Goal: Information Seeking & Learning: Learn about a topic

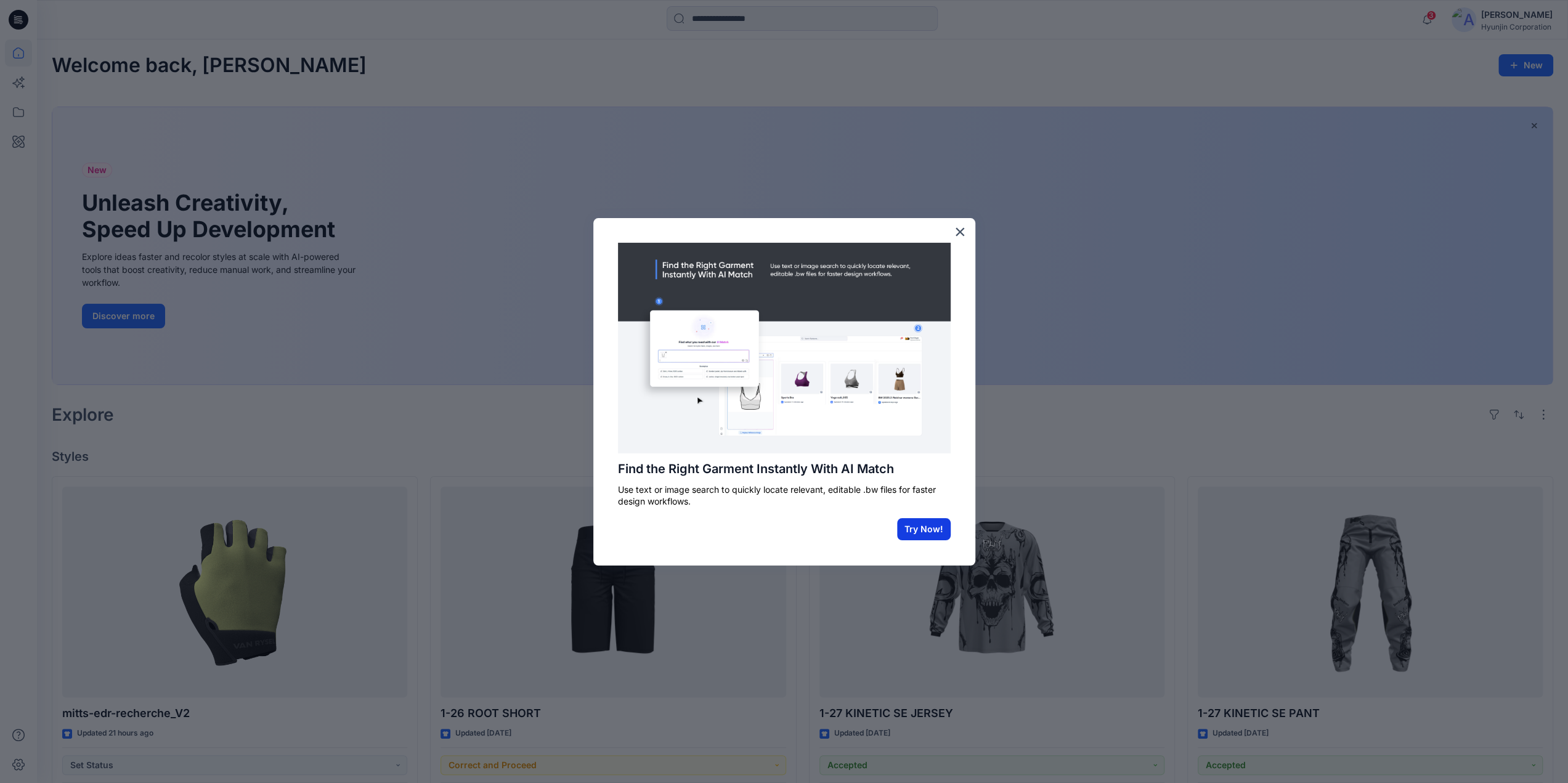
click at [922, 528] on button "Try Now!" at bounding box center [924, 530] width 54 height 22
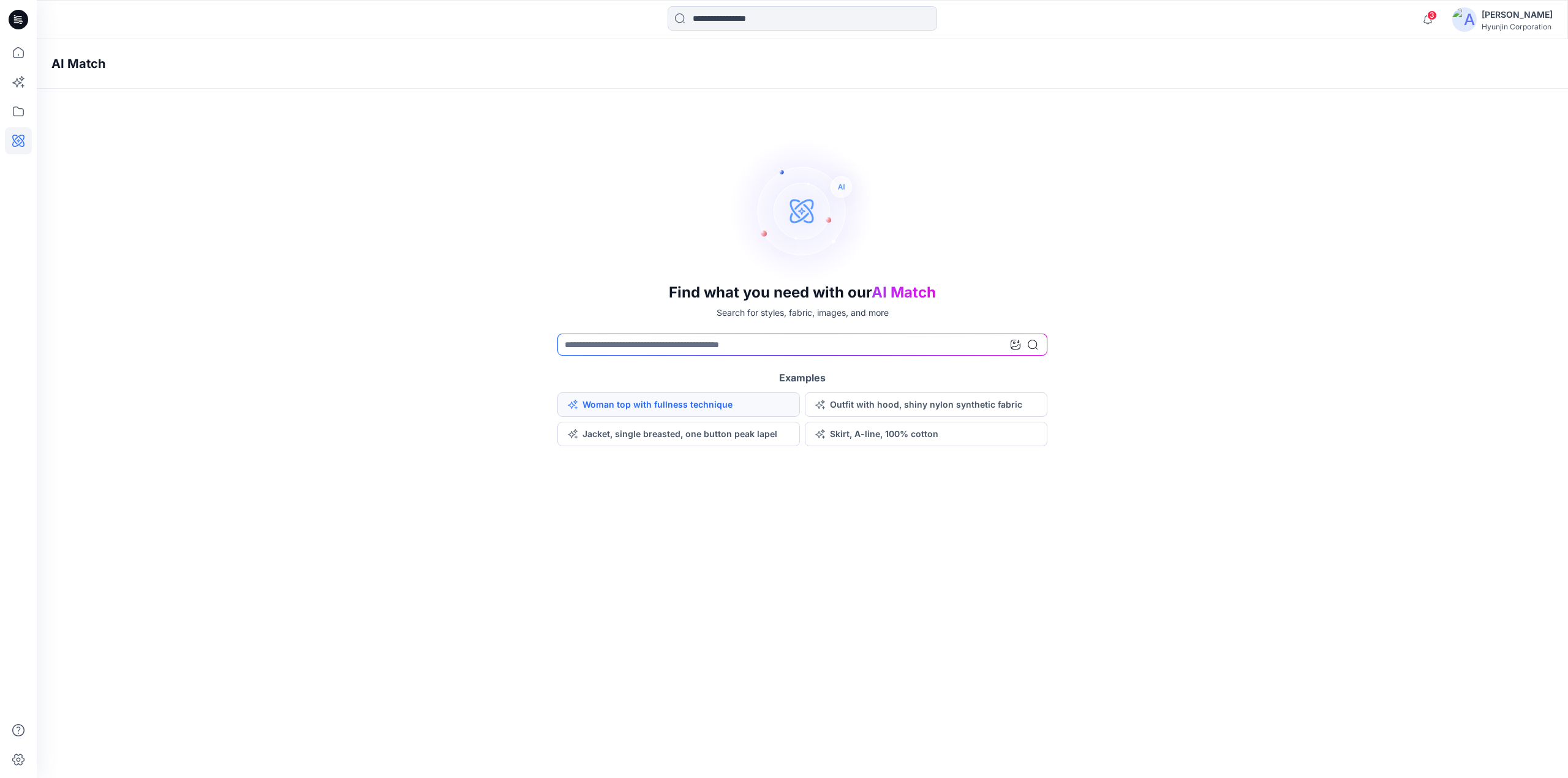
click at [637, 402] on button "Woman top with fullness technique" at bounding box center [679, 405] width 243 height 25
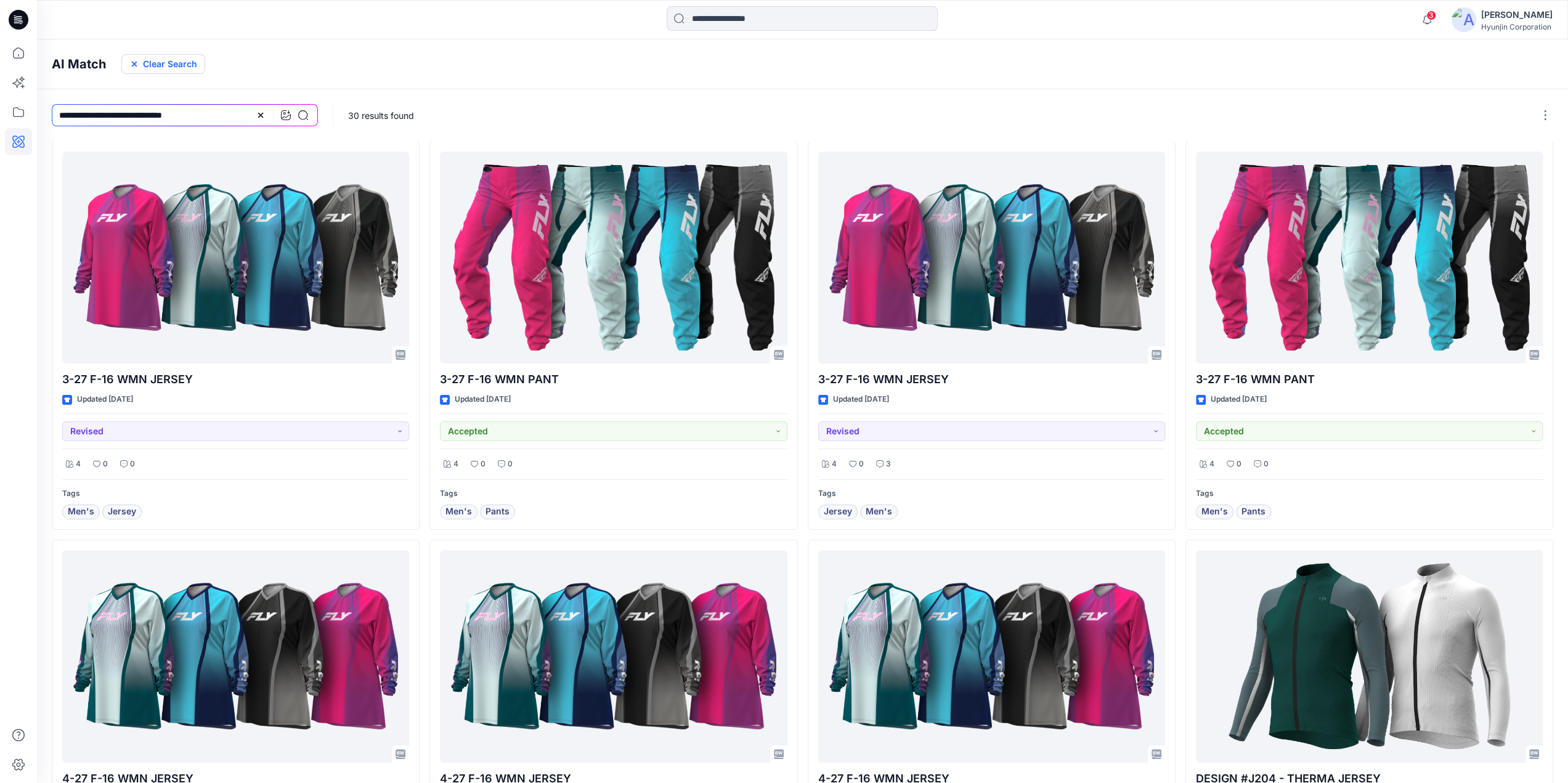
click at [134, 65] on icon "button" at bounding box center [134, 64] width 5 height 5
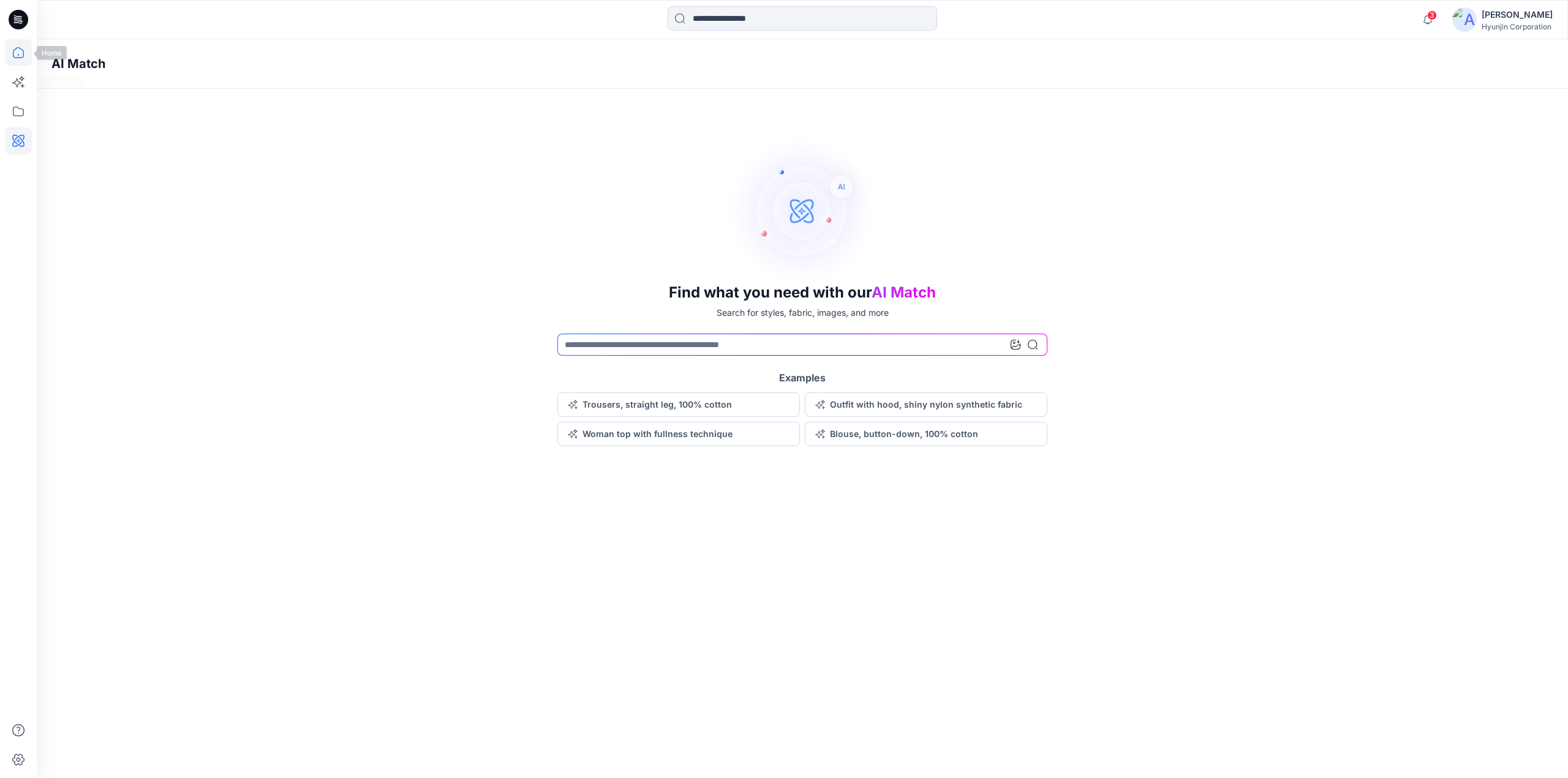
click at [22, 56] on icon at bounding box center [19, 53] width 27 height 27
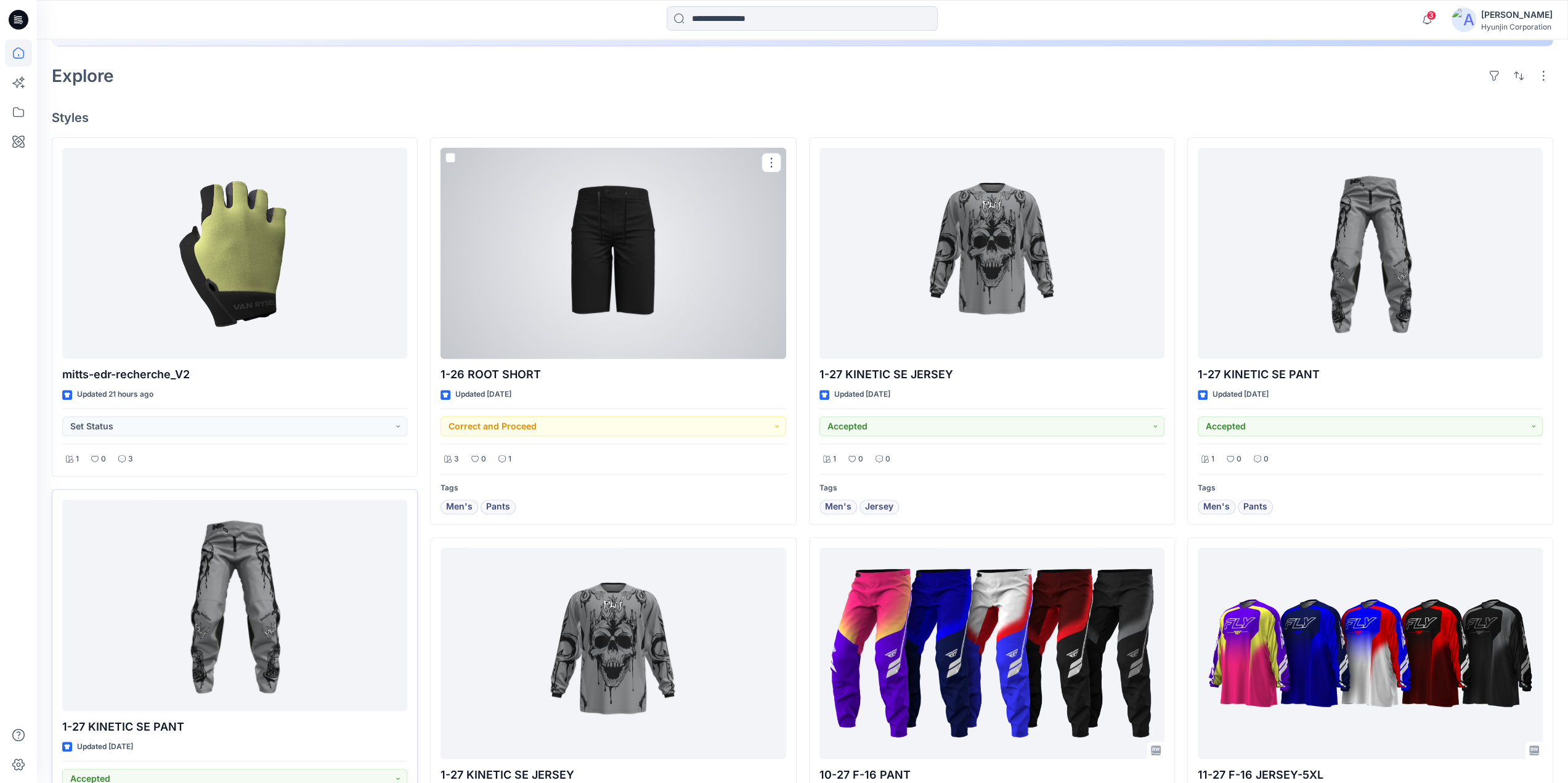
scroll to position [370, 0]
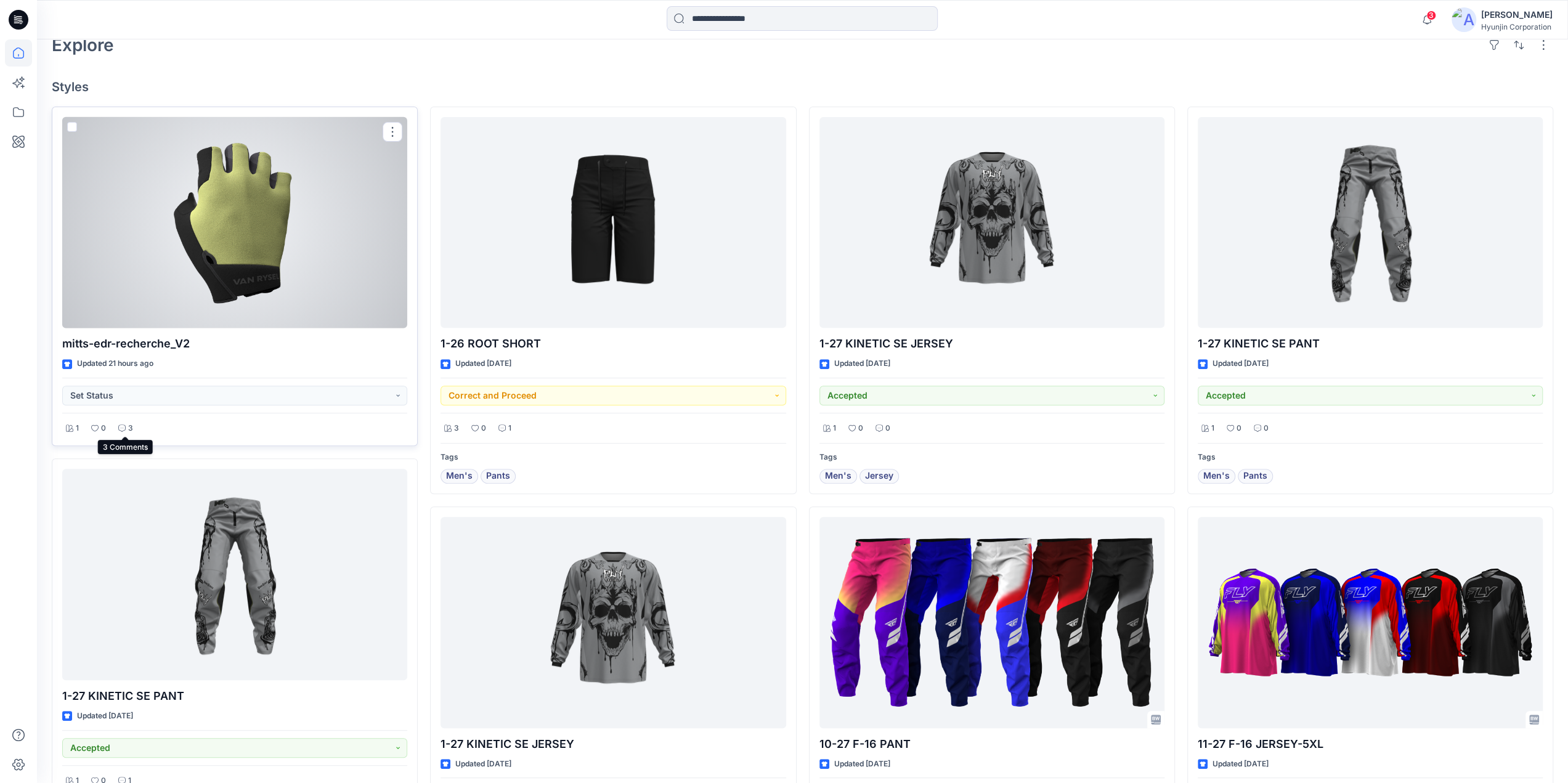
click at [125, 426] on icon at bounding box center [122, 428] width 7 height 7
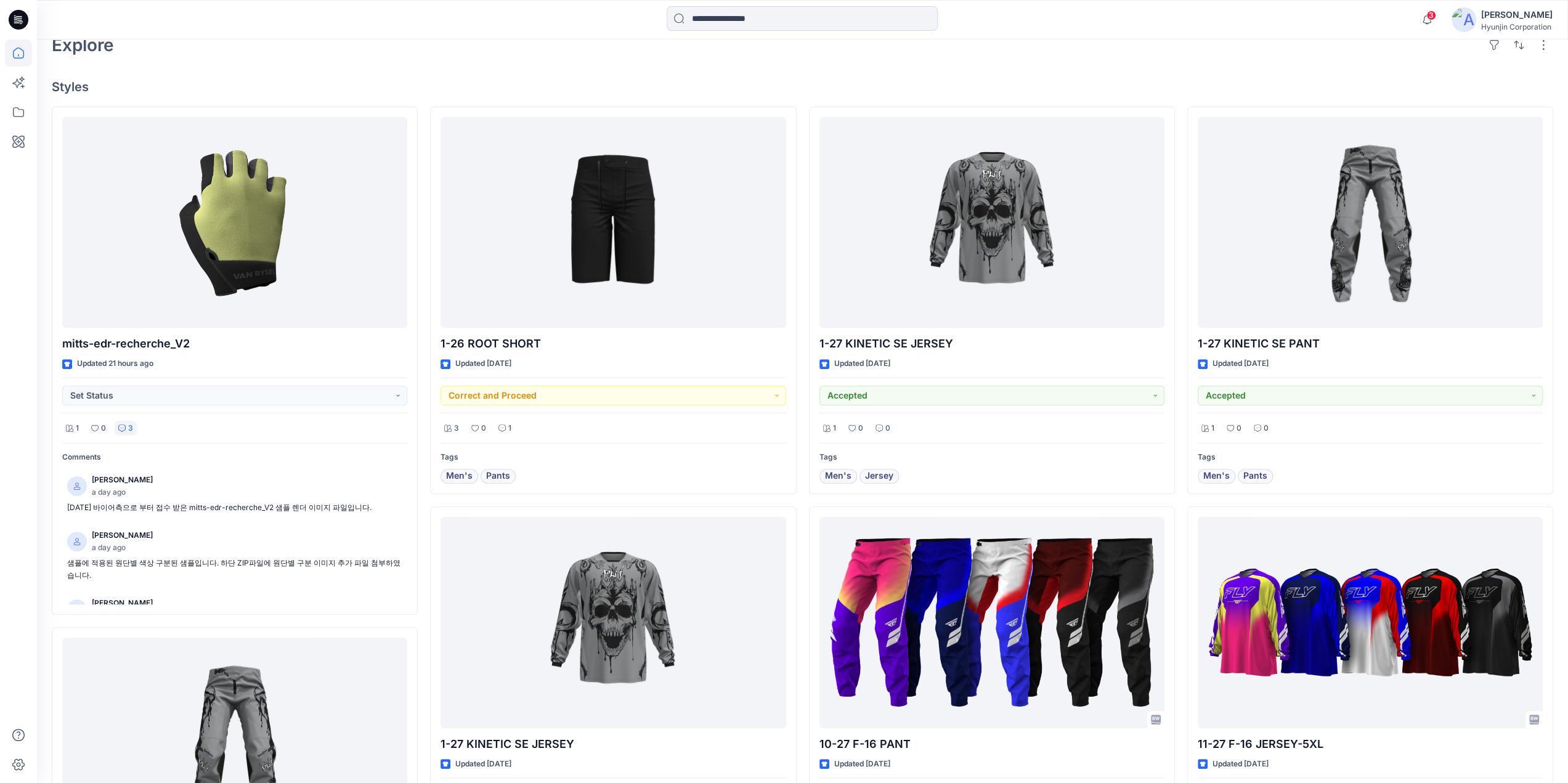
click at [182, 36] on div "3 Notifications mitts-edr-recherche_V2 Style has been moved to 20250923접수 folde…" at bounding box center [802, 19] width 1531 height 39
click at [26, 22] on icon at bounding box center [19, 20] width 20 height 20
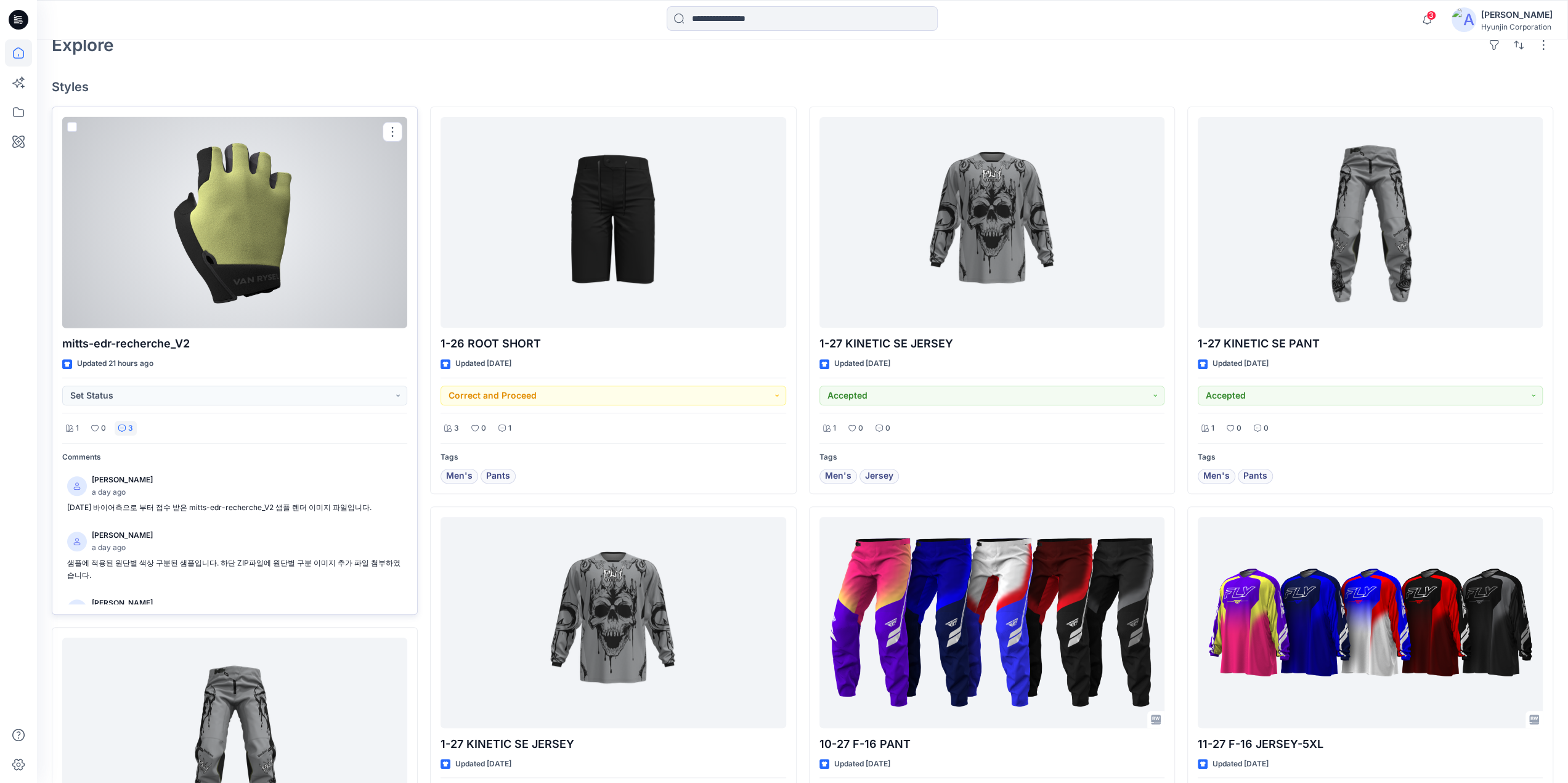
click at [189, 293] on div at bounding box center [235, 223] width 345 height 212
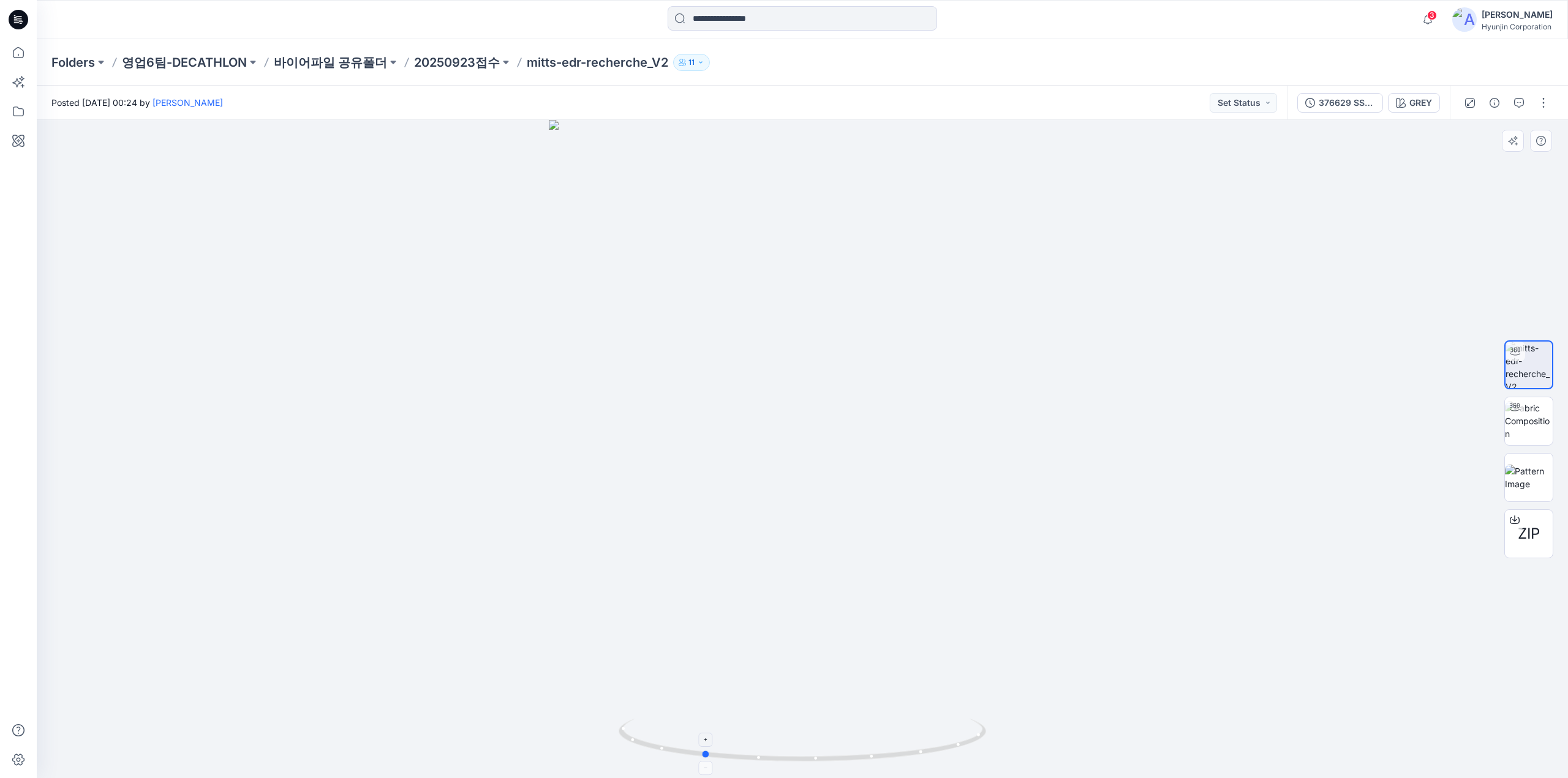
drag, startPoint x: 816, startPoint y: 746, endPoint x: 767, endPoint y: 742, distance: 49.2
click at [767, 742] on icon at bounding box center [804, 742] width 371 height 46
drag, startPoint x: 765, startPoint y: 422, endPoint x: 777, endPoint y: 542, distance: 120.6
click at [777, 542] on img at bounding box center [802, 400] width 810 height 758
drag, startPoint x: 782, startPoint y: 504, endPoint x: 778, endPoint y: 517, distance: 13.6
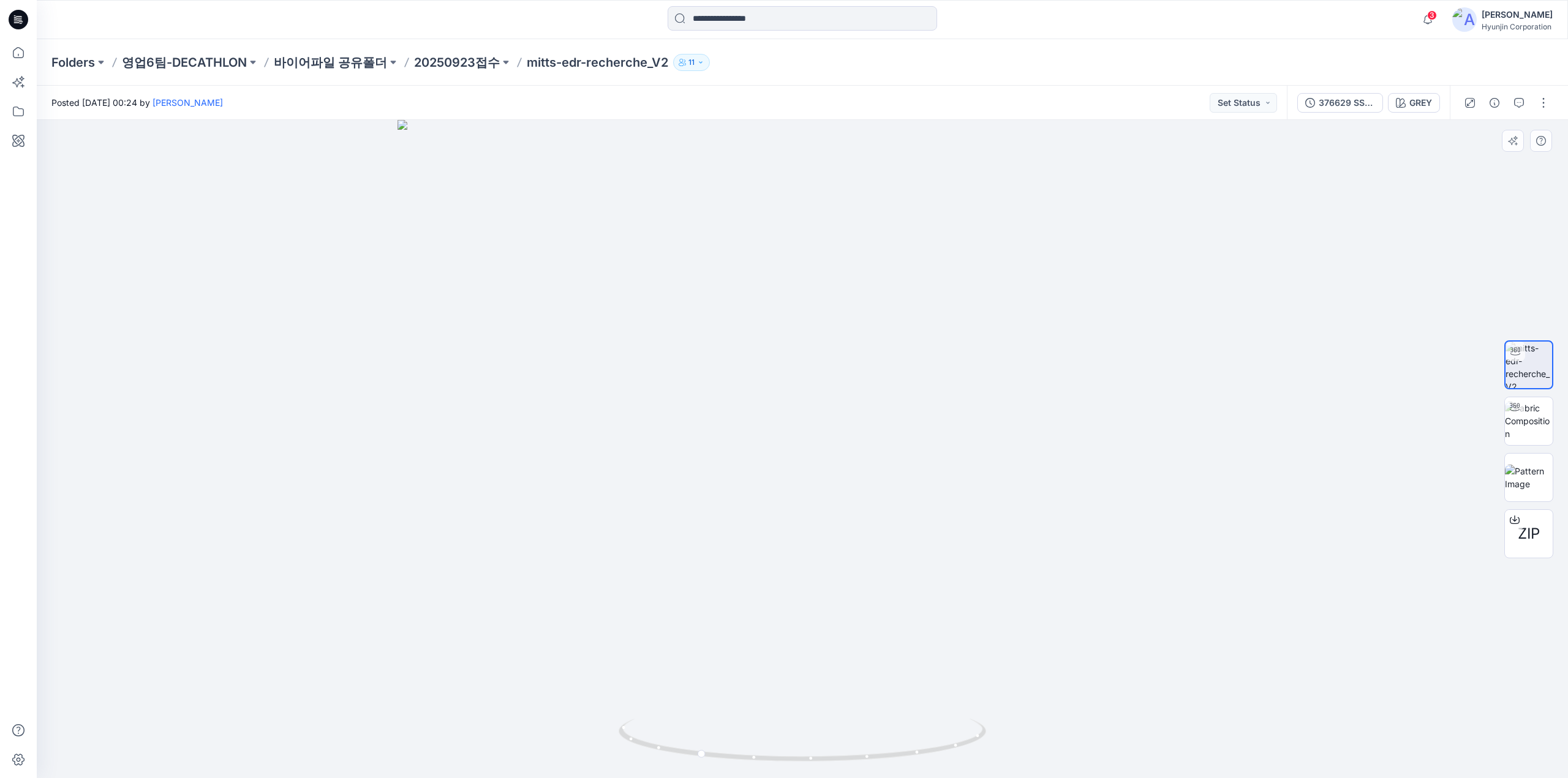
click at [780, 511] on img at bounding box center [802, 449] width 810 height 658
drag, startPoint x: 753, startPoint y: 733, endPoint x: 758, endPoint y: 720, distance: 13.9
click at [759, 722] on icon at bounding box center [804, 742] width 371 height 46
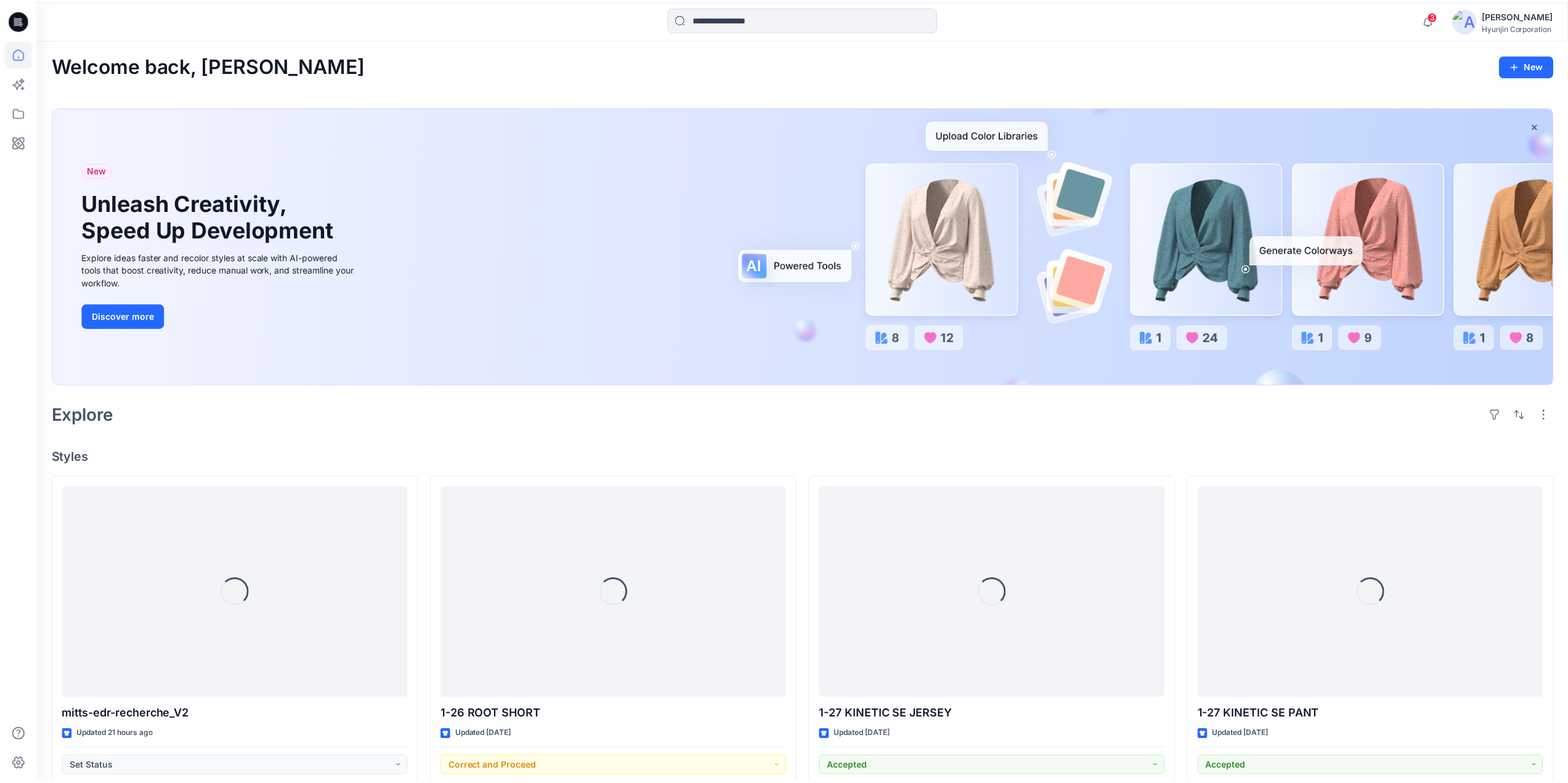
scroll to position [370, 0]
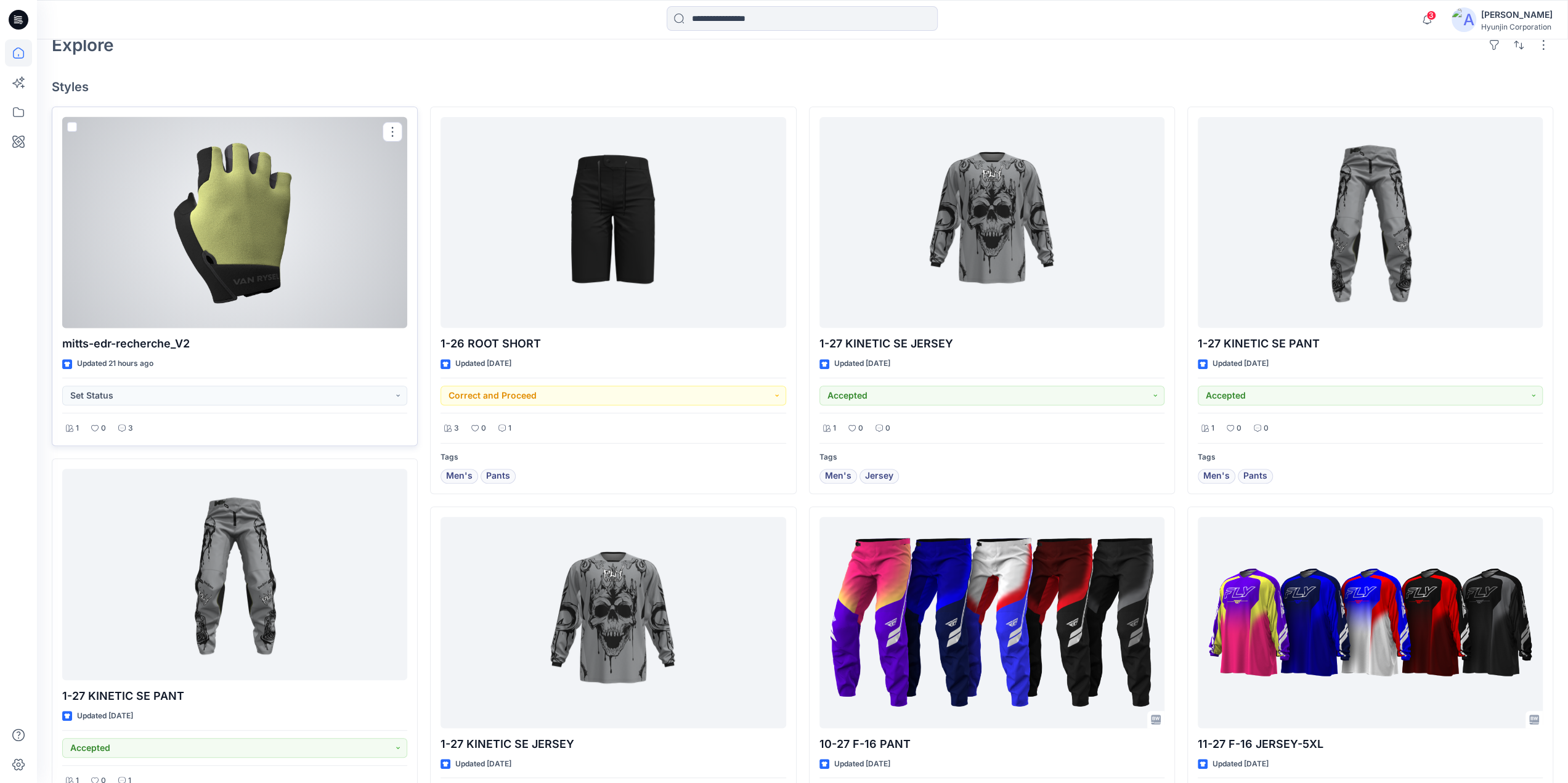
click at [359, 193] on div at bounding box center [235, 223] width 345 height 212
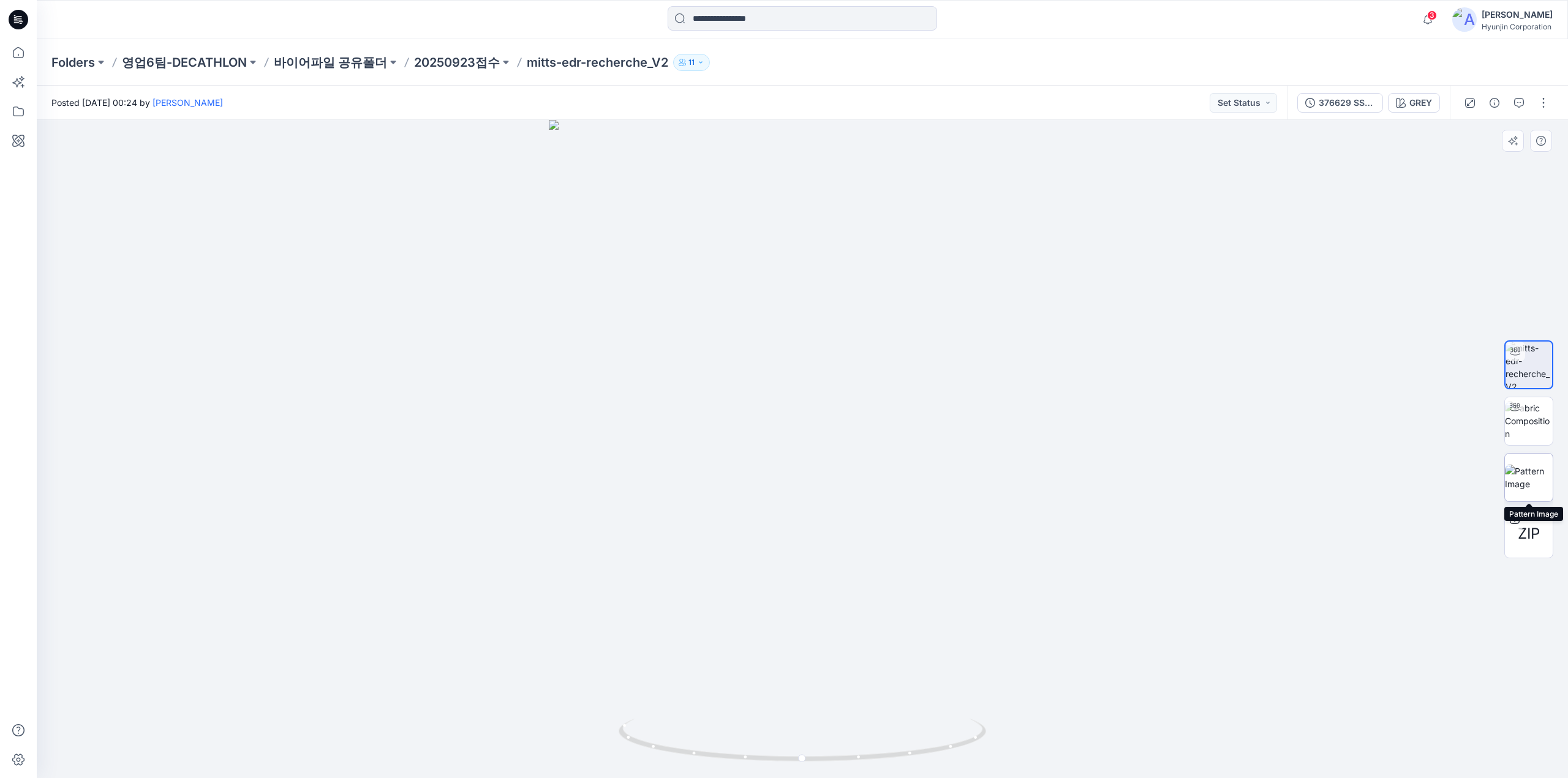
click at [1527, 471] on img at bounding box center [1528, 477] width 48 height 26
click at [24, 20] on icon at bounding box center [19, 20] width 20 height 20
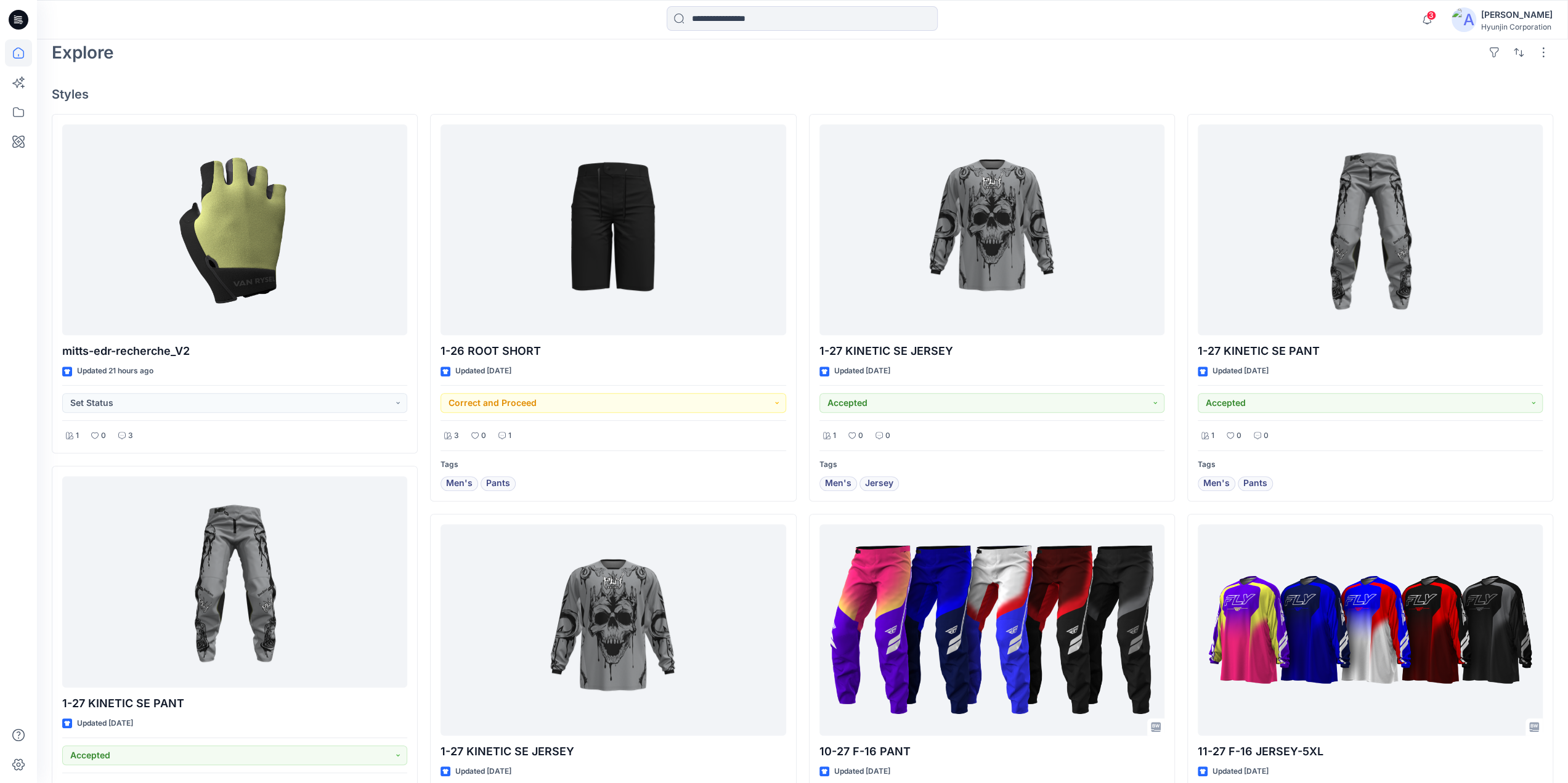
scroll to position [370, 0]
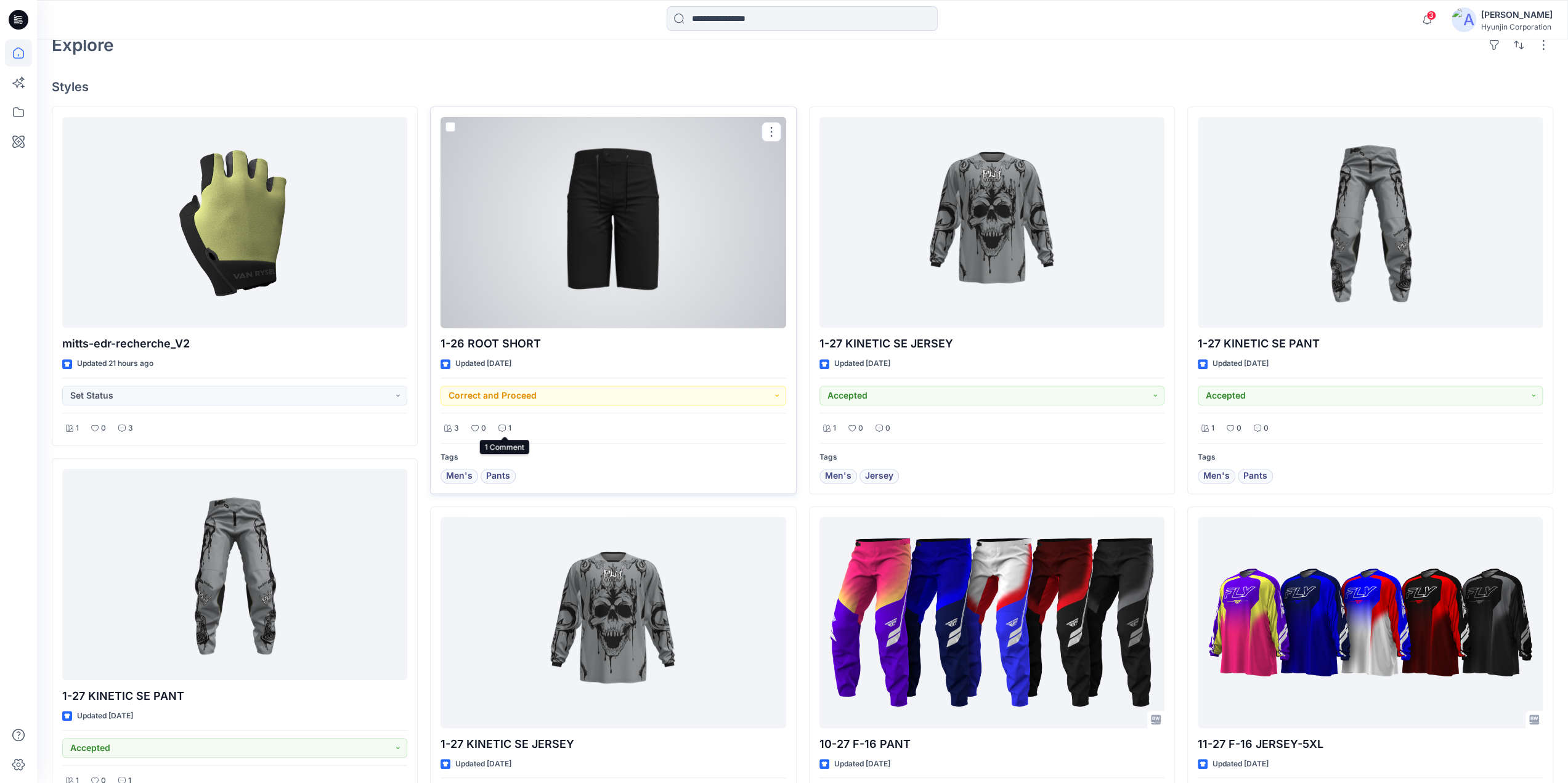
click at [509, 430] on p "1" at bounding box center [510, 428] width 3 height 13
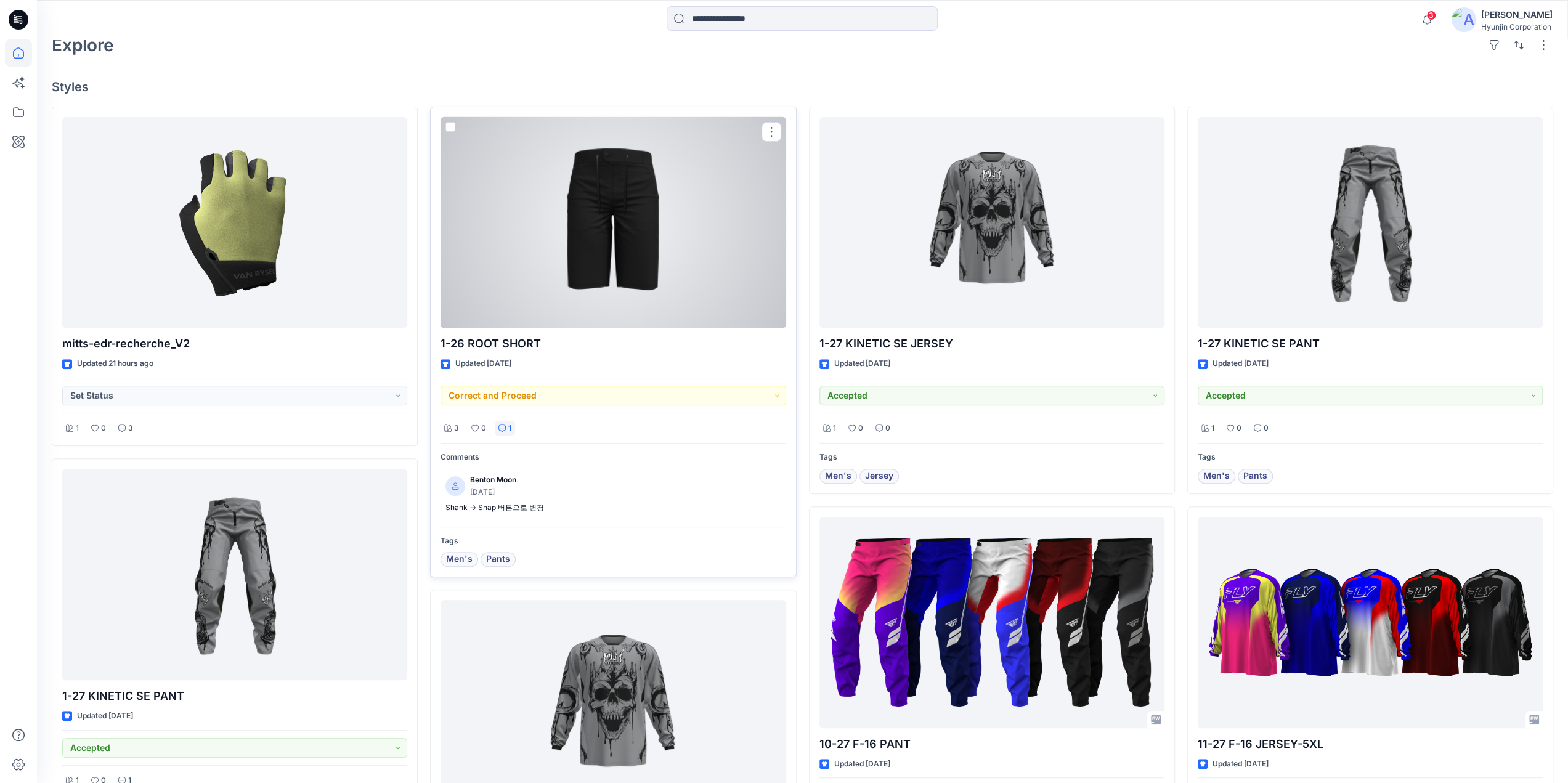
click at [509, 430] on p "1" at bounding box center [510, 428] width 3 height 13
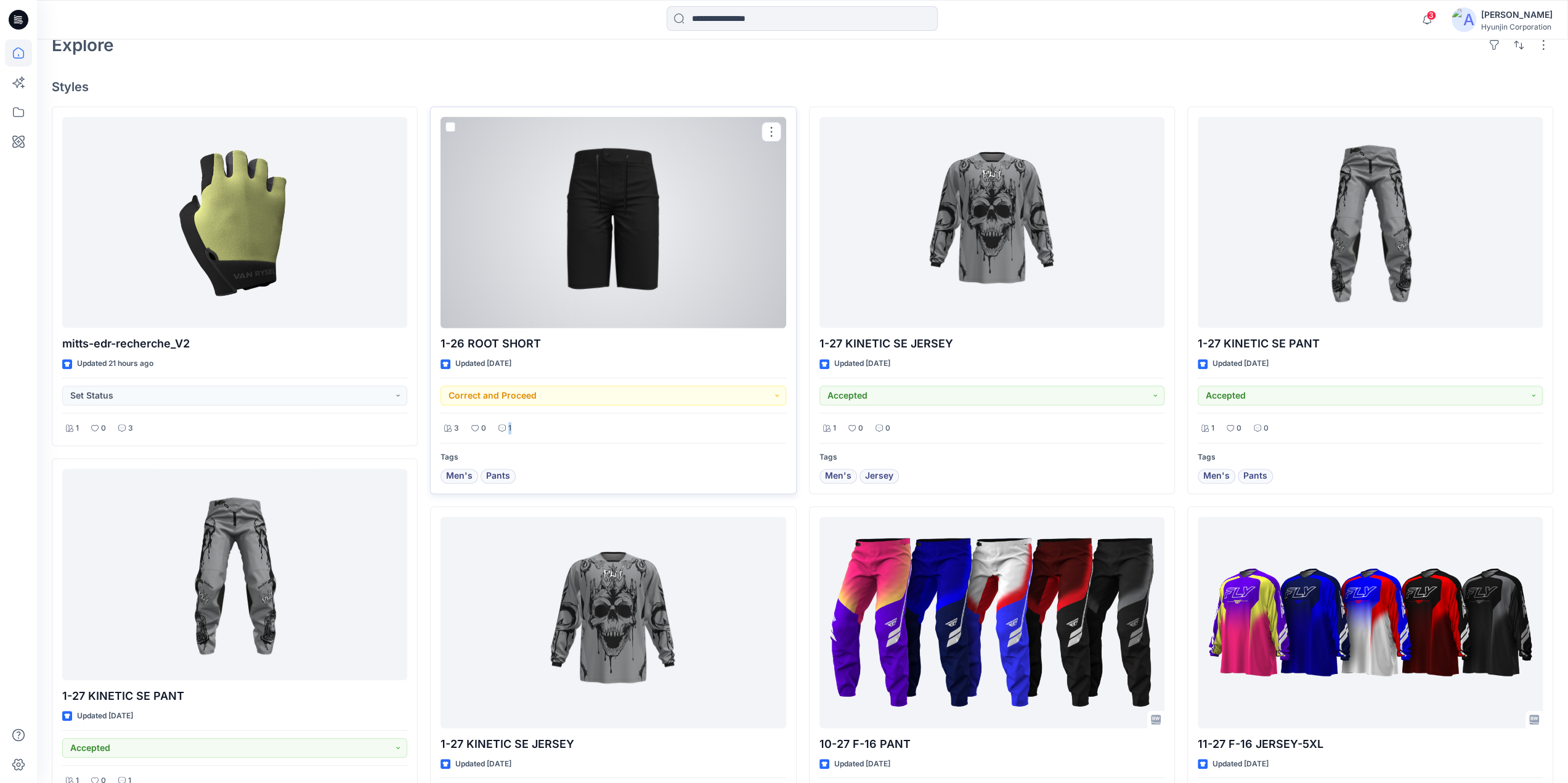
click at [509, 430] on p "1" at bounding box center [510, 428] width 3 height 13
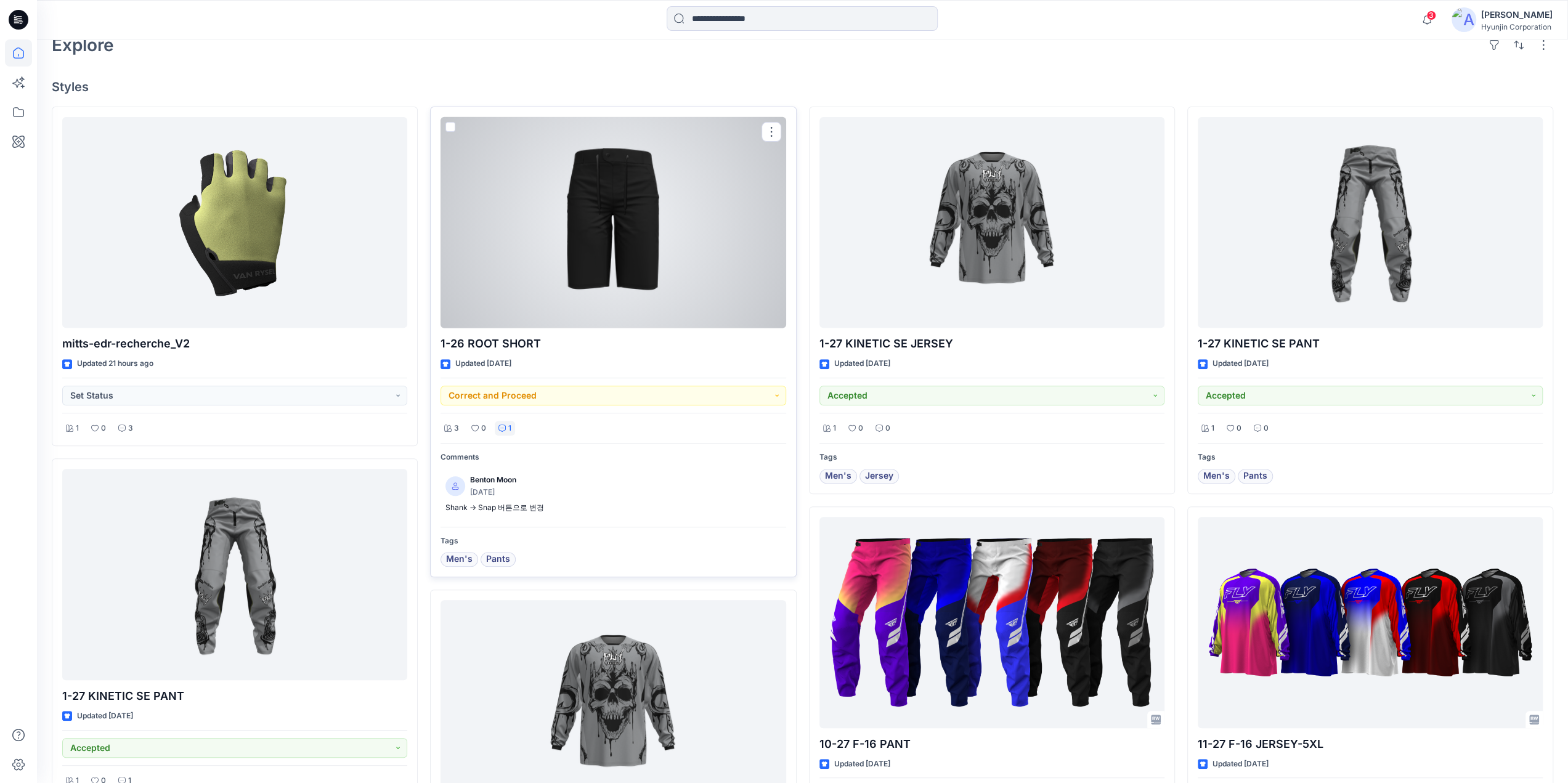
drag, startPoint x: 568, startPoint y: 422, endPoint x: 629, endPoint y: 361, distance: 86.3
click at [702, 178] on div at bounding box center [613, 223] width 345 height 212
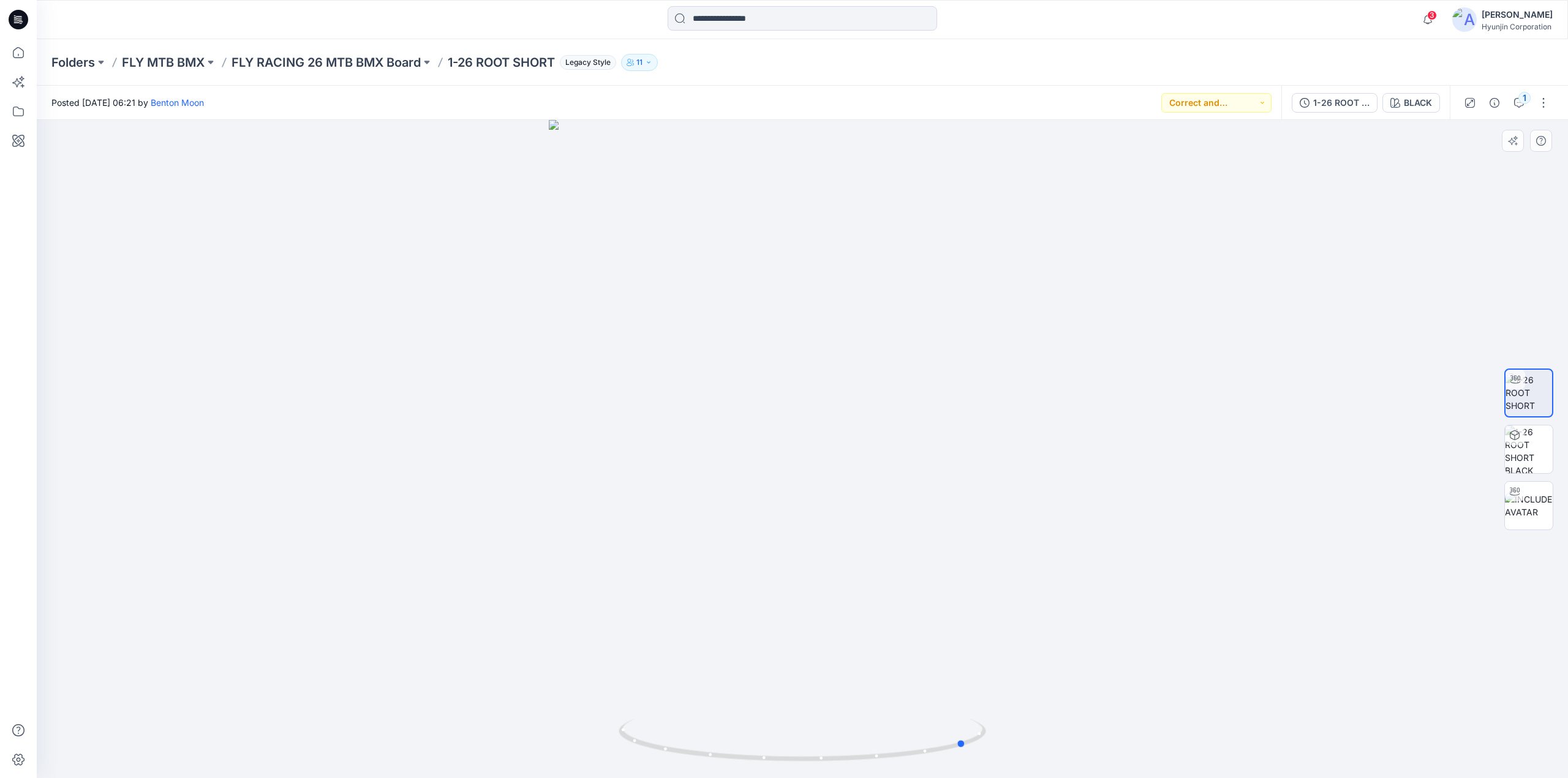
drag, startPoint x: 1236, startPoint y: 260, endPoint x: 1010, endPoint y: 263, distance: 226.0
click at [1010, 264] on div at bounding box center [802, 449] width 1531 height 658
click at [1528, 451] on img at bounding box center [1528, 449] width 48 height 48
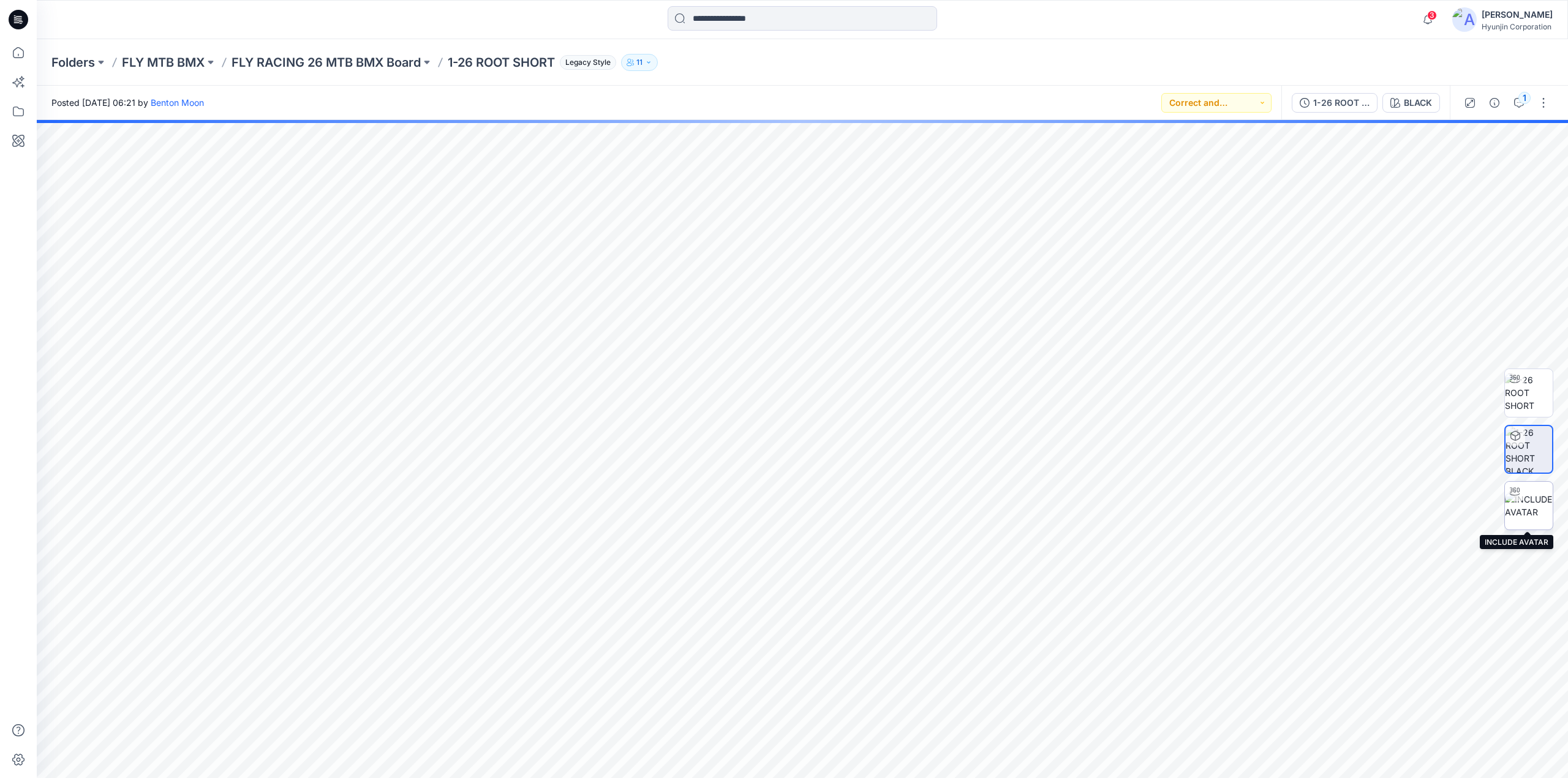
click at [1527, 515] on img at bounding box center [1528, 506] width 48 height 26
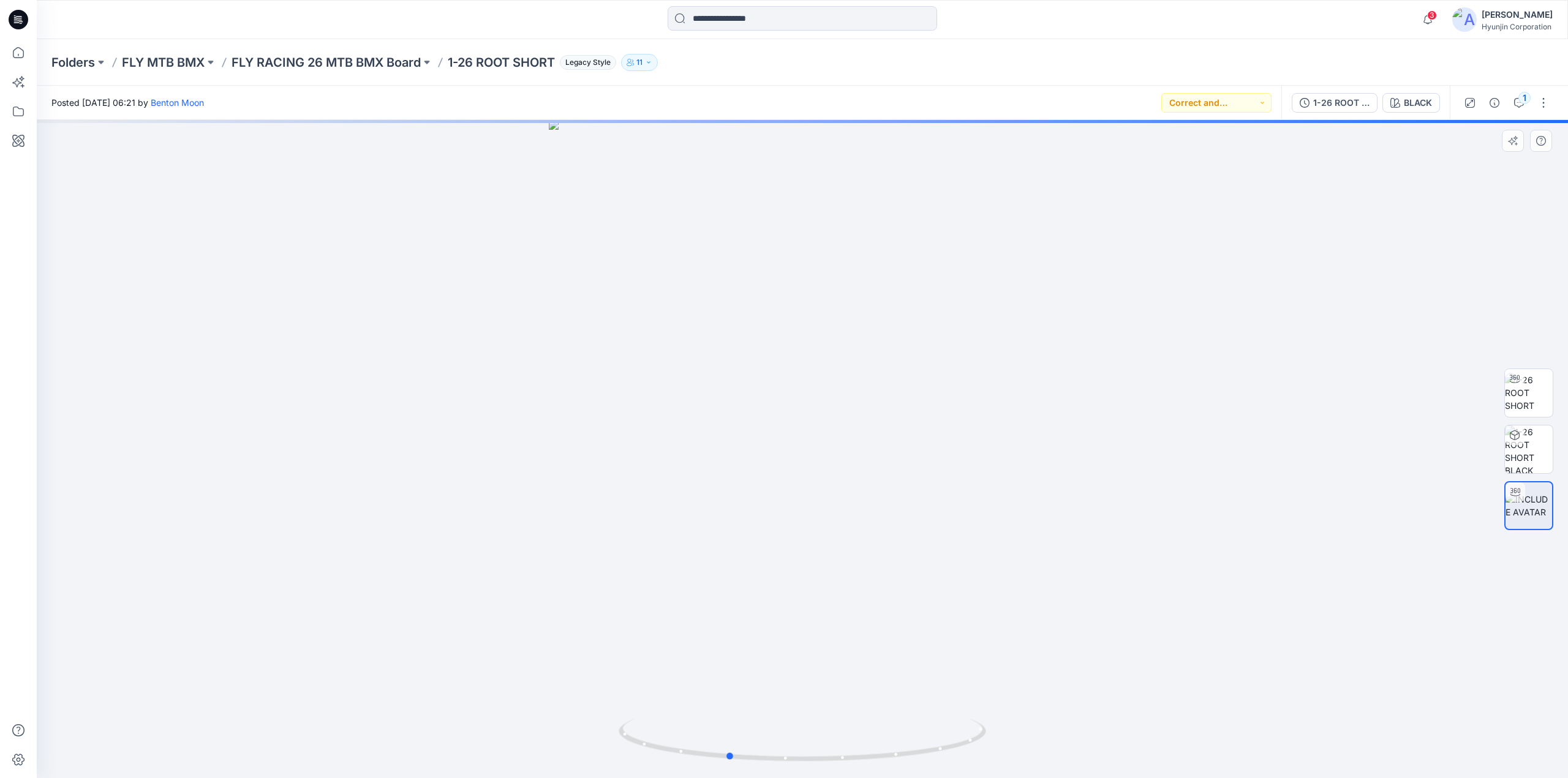
drag, startPoint x: 870, startPoint y: 667, endPoint x: 795, endPoint y: 670, distance: 75.1
click at [795, 670] on div at bounding box center [802, 449] width 1531 height 658
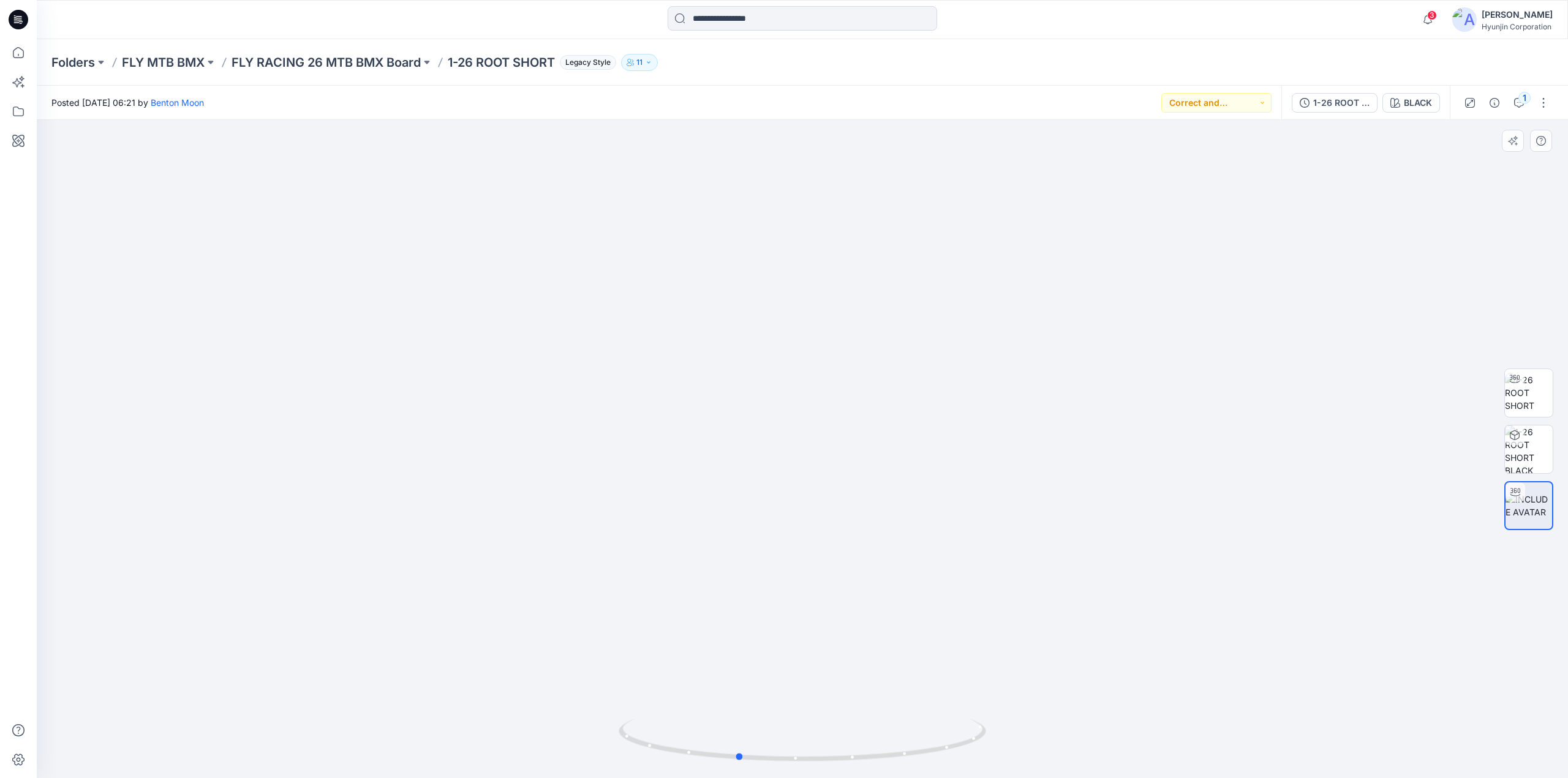
drag, startPoint x: 703, startPoint y: 733, endPoint x: 713, endPoint y: 708, distance: 26.9
click at [713, 708] on div at bounding box center [802, 449] width 1531 height 658
